Goal: Task Accomplishment & Management: Use online tool/utility

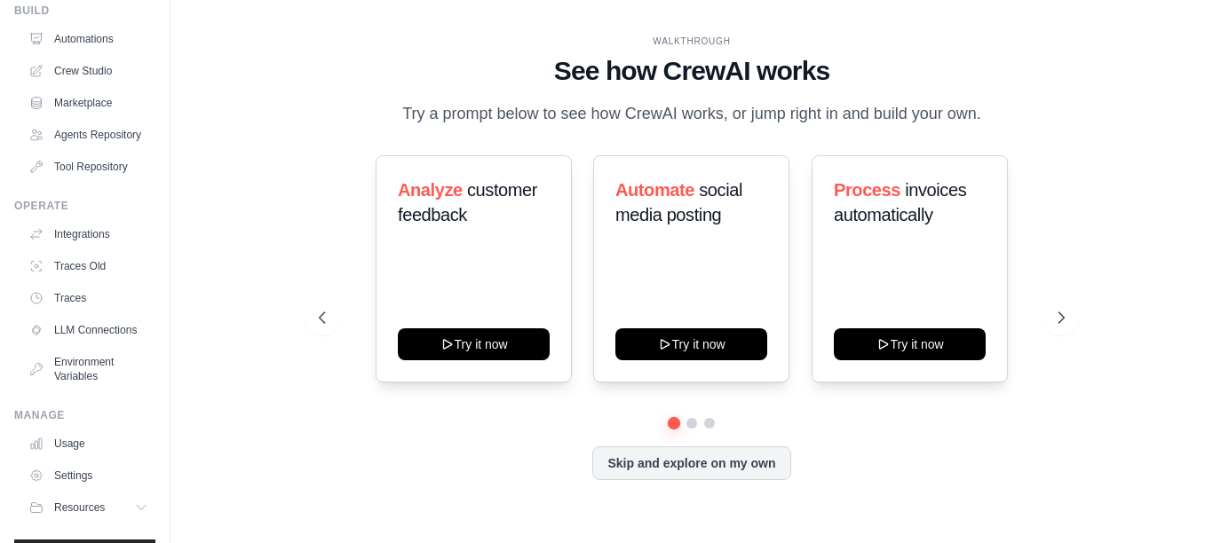
scroll to position [69, 0]
click at [1057, 327] on icon at bounding box center [1063, 318] width 18 height 18
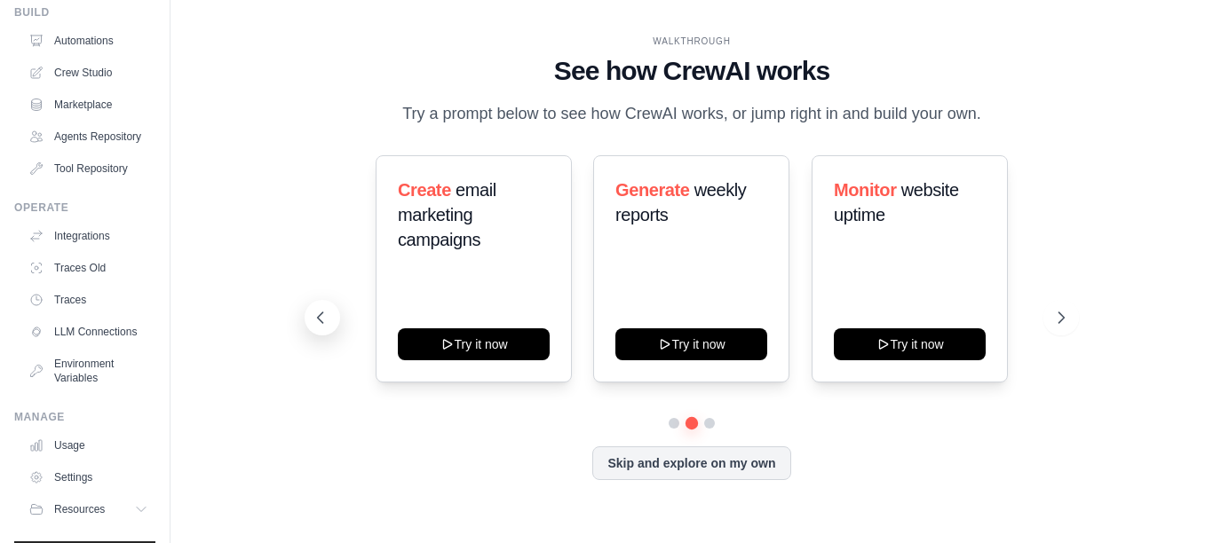
click at [320, 327] on icon at bounding box center [321, 318] width 18 height 18
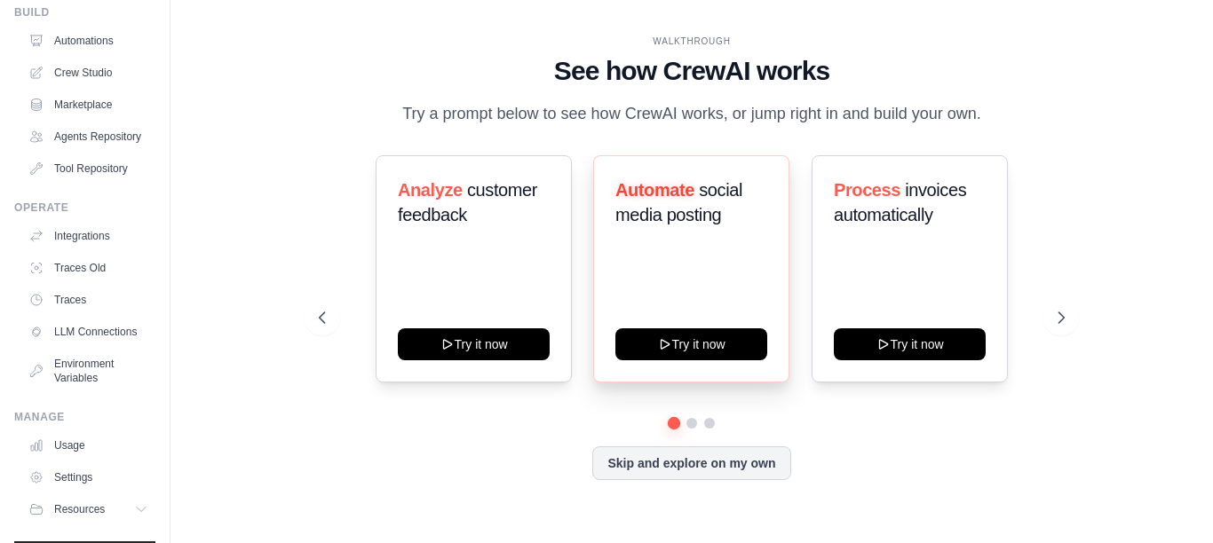
click at [673, 225] on span "social media posting" at bounding box center [678, 202] width 127 height 44
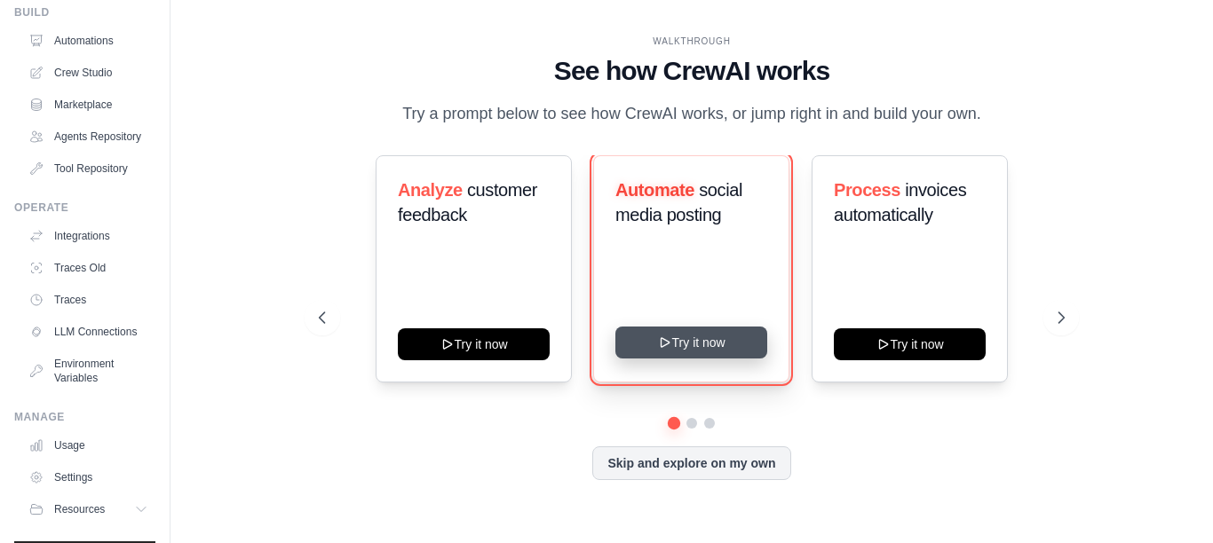
click at [682, 359] on button "Try it now" at bounding box center [691, 343] width 152 height 32
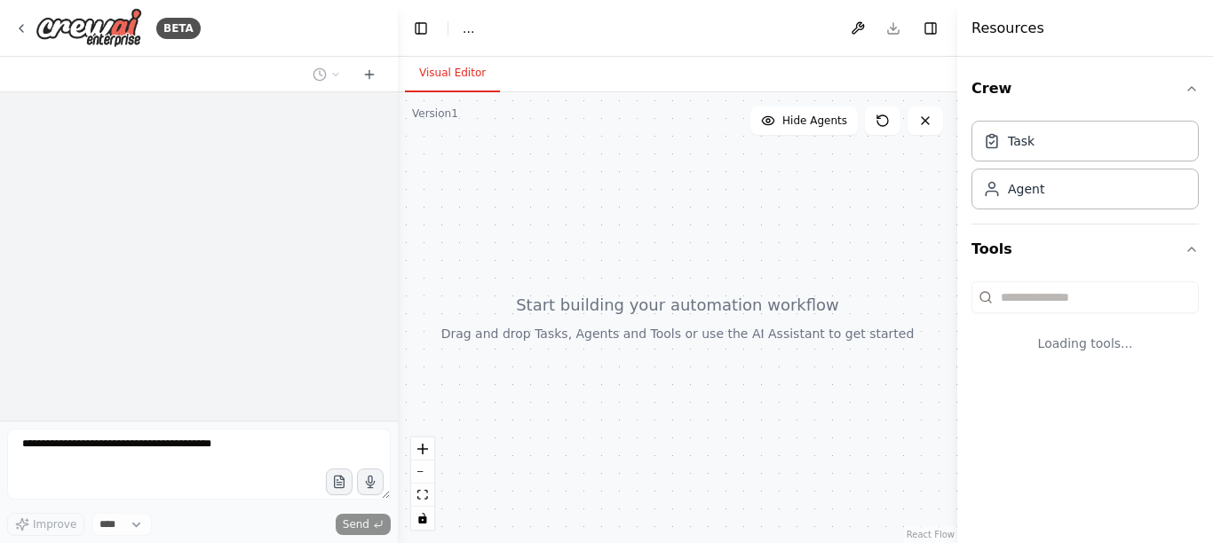
select select "****"
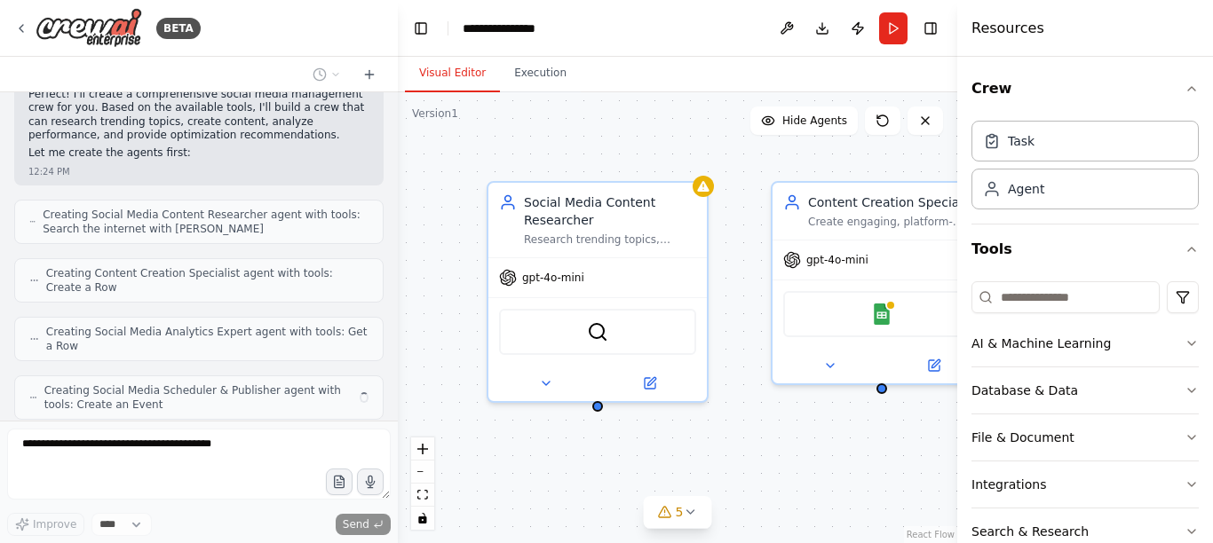
scroll to position [1141, 0]
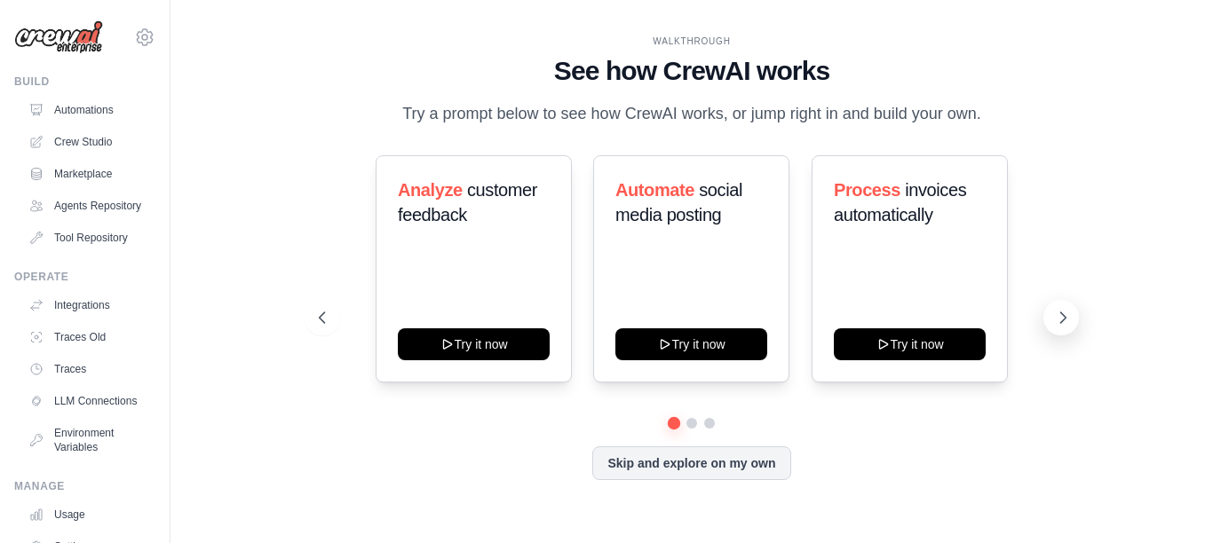
click at [1057, 327] on icon at bounding box center [1063, 318] width 18 height 18
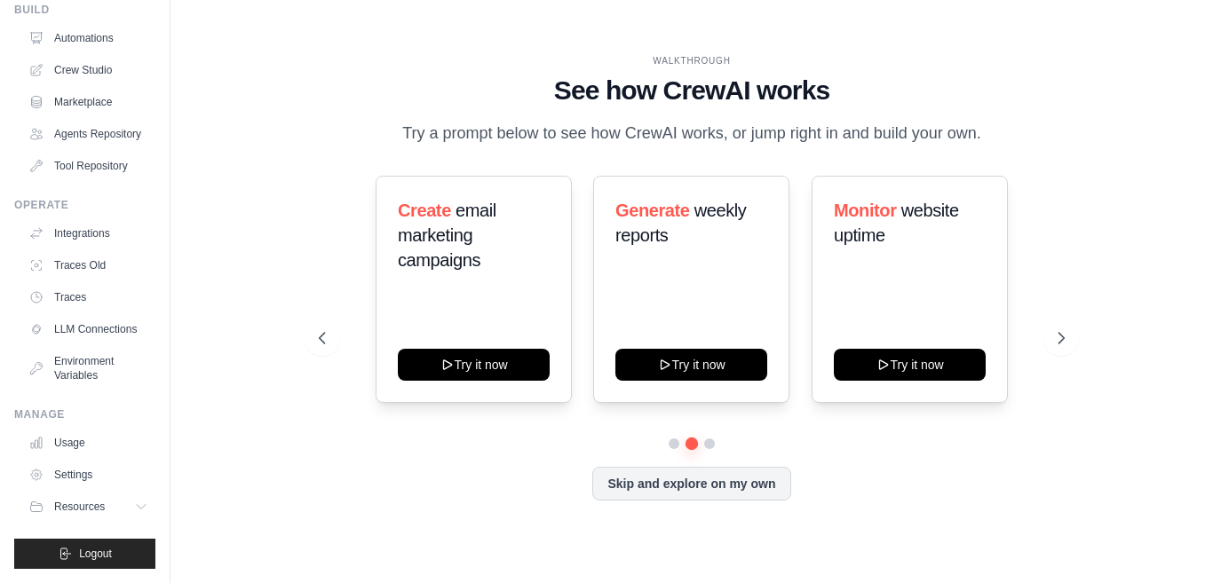
scroll to position [100, 0]
